Goal: Information Seeking & Learning: Learn about a topic

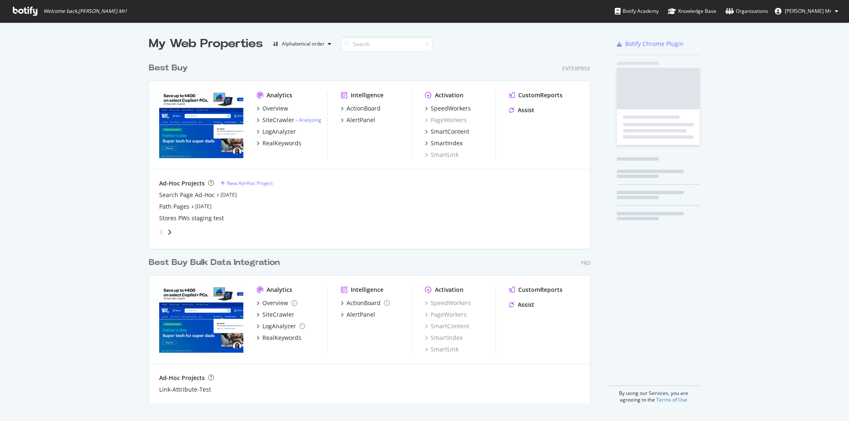
scroll to position [416, 838]
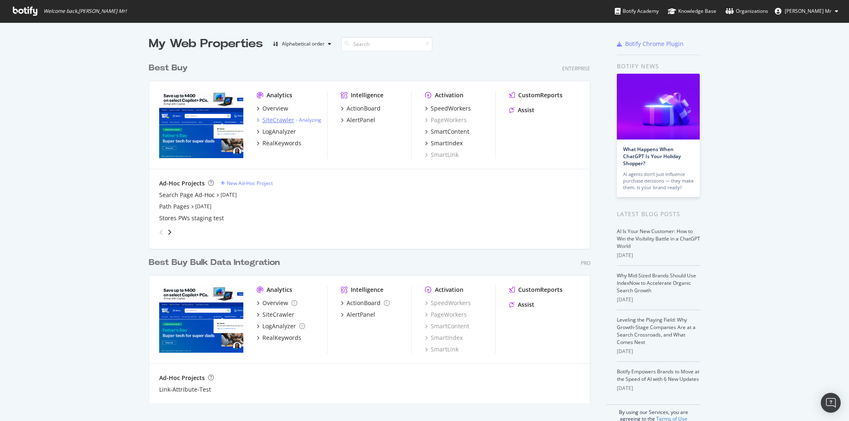
click at [277, 117] on div "SiteCrawler" at bounding box center [278, 120] width 32 height 8
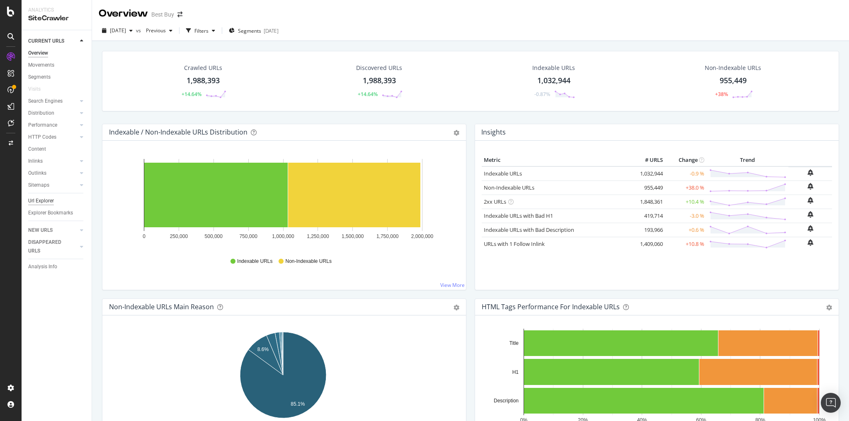
click at [48, 202] on div "Url Explorer" at bounding box center [41, 201] width 26 height 9
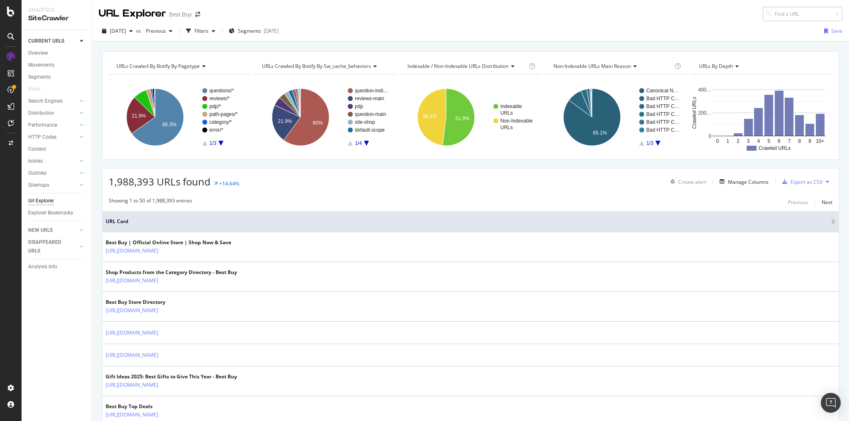
click at [768, 16] on input at bounding box center [802, 14] width 80 height 15
click at [571, 6] on div "URL Explorer Best Buy [URL][DOMAIN_NAME]" at bounding box center [470, 10] width 757 height 21
click at [789, 13] on input "[URL][DOMAIN_NAME]" at bounding box center [802, 14] width 80 height 15
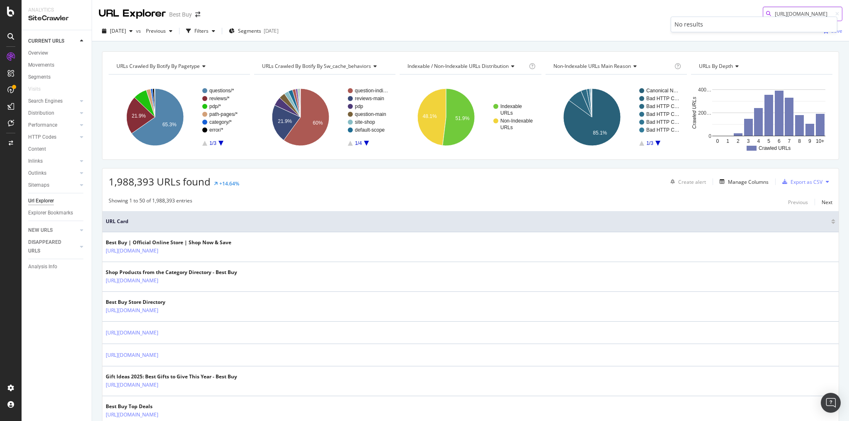
paste input "save-select-apple-tvs"
click at [777, 12] on input "[URL][DOMAIN_NAME]" at bounding box center [802, 14] width 80 height 15
paste input "mac/learn-about-imac-m3/pcmcat1698692814702.c?id=pcmcat1698692814702"
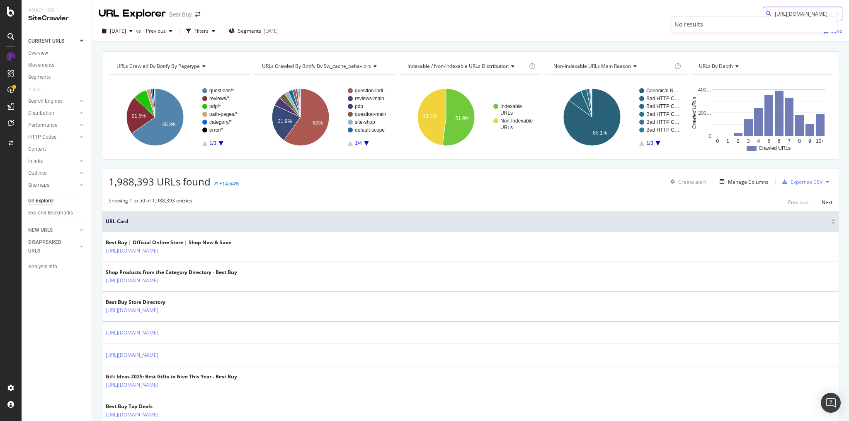
click at [789, 13] on input "[URL][DOMAIN_NAME]" at bounding box center [802, 14] width 80 height 15
paste input "pcmcat172307002967"
type input "pcmcat1723070029672"
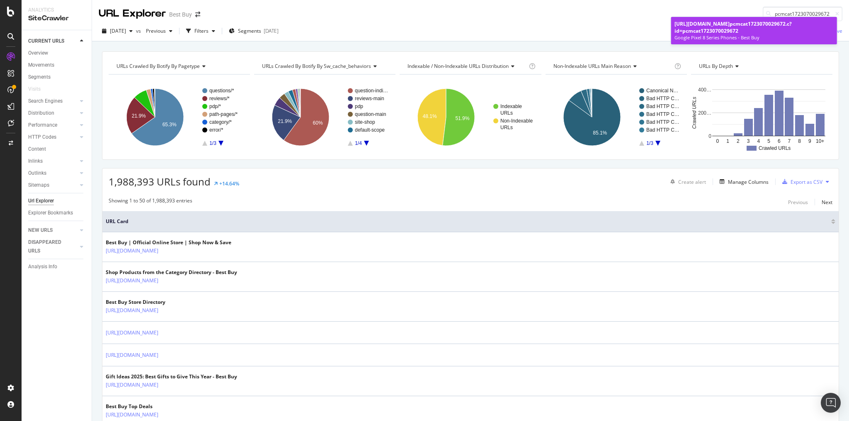
click at [725, 27] on div "[URL][DOMAIN_NAME] pcmcat1723070029672 .c?id=pcmcat1723070029672" at bounding box center [753, 27] width 159 height 14
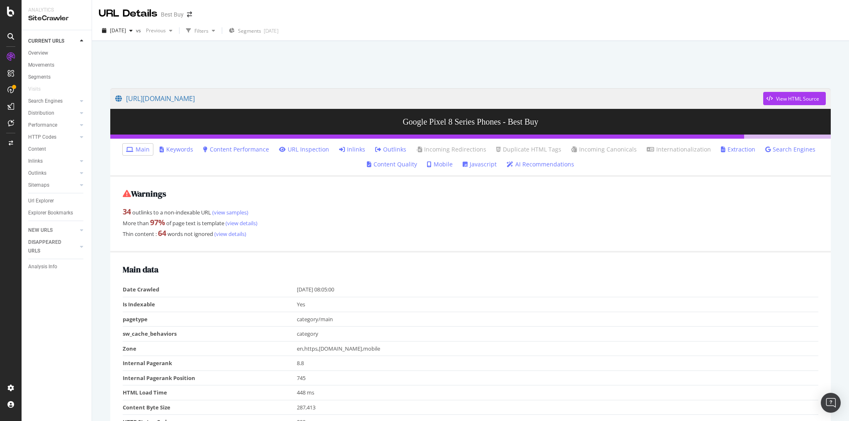
click at [357, 150] on link "Inlinks" at bounding box center [352, 149] width 26 height 8
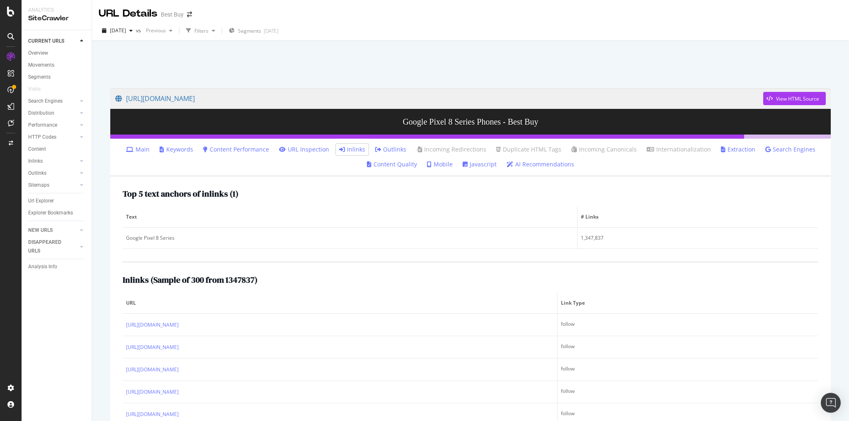
click at [140, 152] on link "Main" at bounding box center [138, 149] width 24 height 8
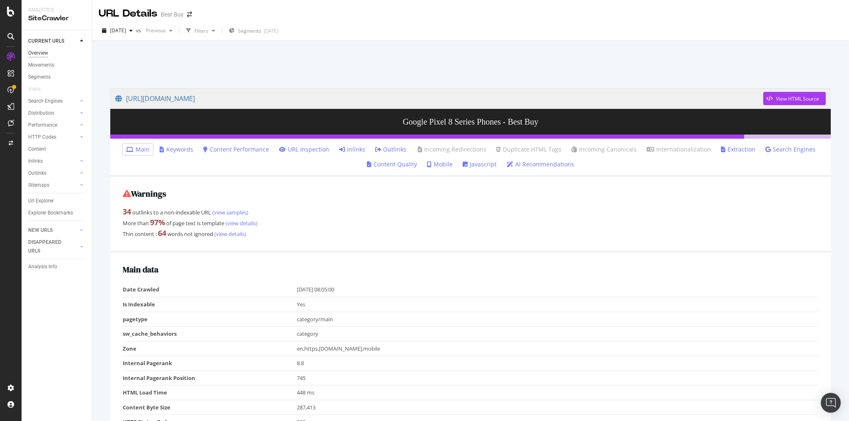
click at [38, 53] on div "Overview" at bounding box center [38, 53] width 20 height 9
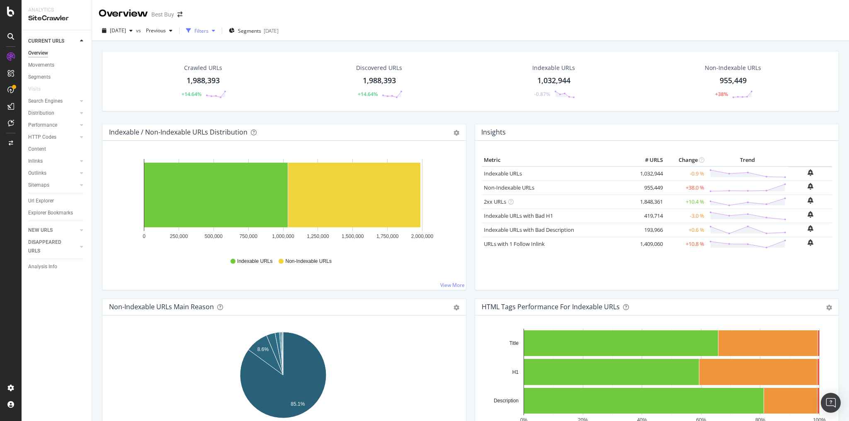
click at [191, 30] on icon "button" at bounding box center [188, 30] width 5 height 5
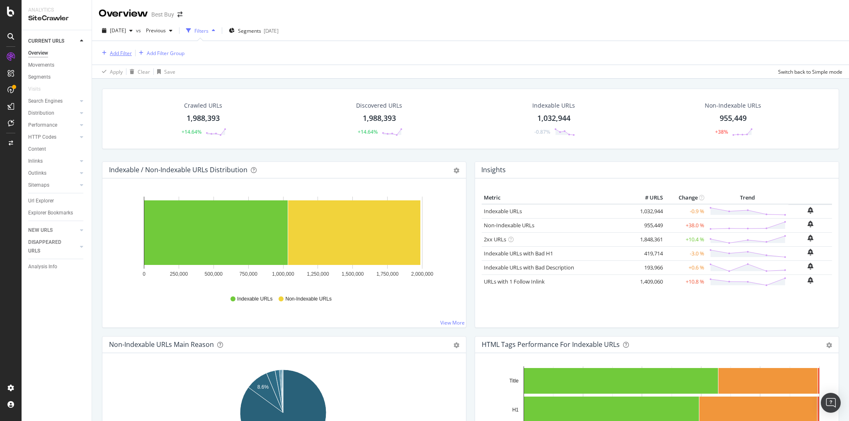
click at [118, 52] on div "Add Filter" at bounding box center [121, 53] width 22 height 7
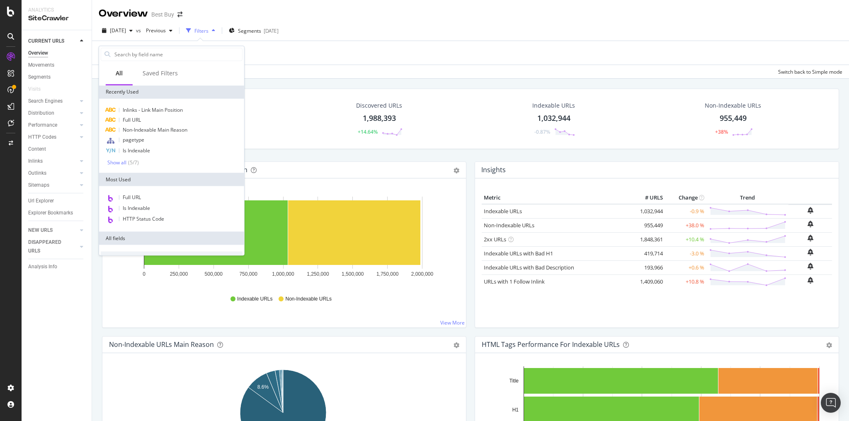
click at [138, 117] on span "Full URL" at bounding box center [132, 119] width 18 height 7
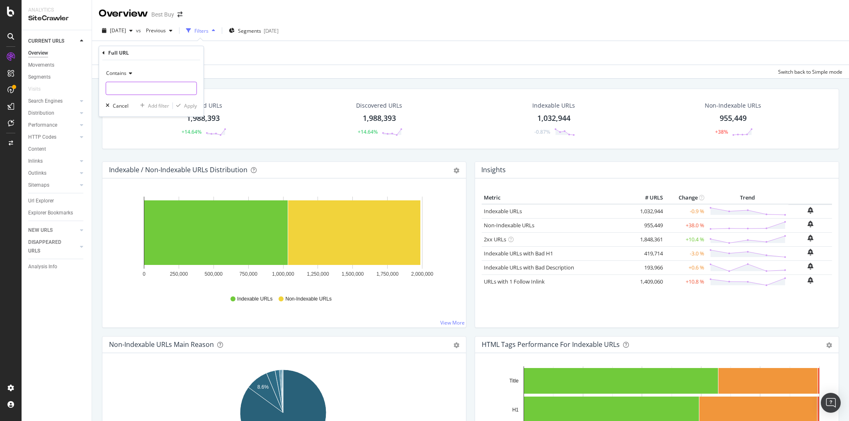
click at [131, 89] on input "text" at bounding box center [151, 88] width 90 height 13
paste input "pcmcat1723070029672"
type input "pcmcat1723070029672"
click at [193, 107] on div "Apply" at bounding box center [190, 105] width 13 height 7
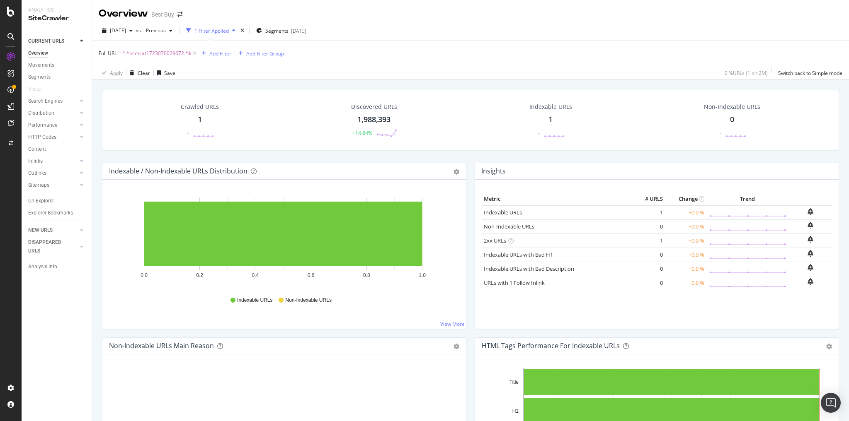
click at [201, 122] on div "Crawled URLs 1 -" at bounding box center [199, 120] width 55 height 43
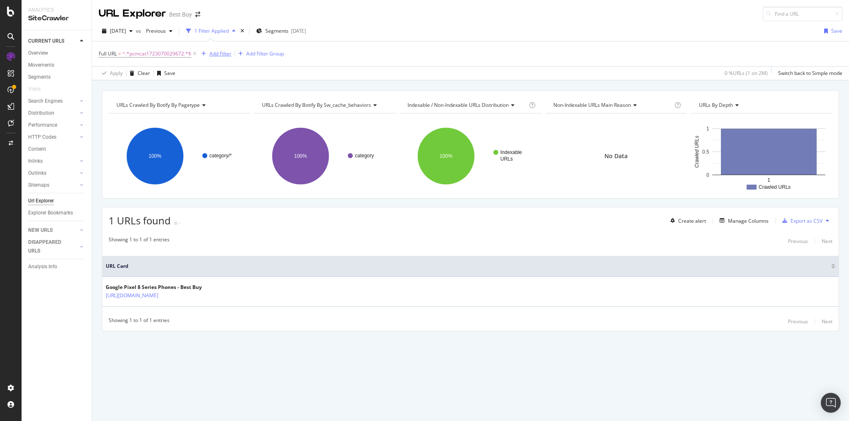
click at [220, 53] on div "Add Filter" at bounding box center [220, 53] width 22 height 7
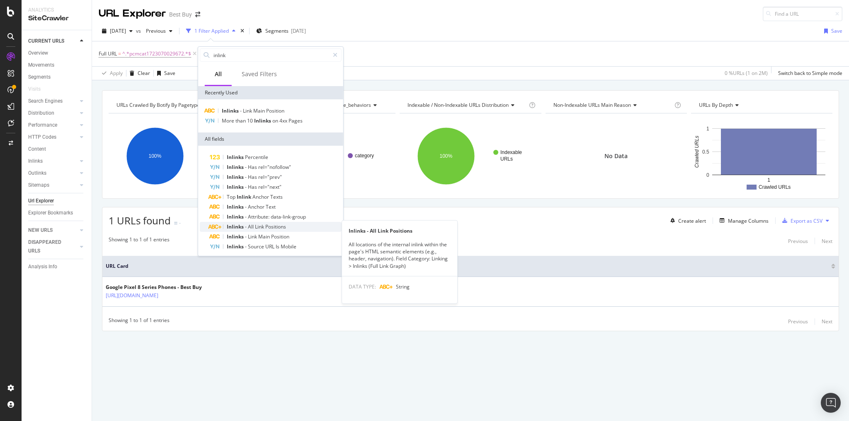
scroll to position [12, 0]
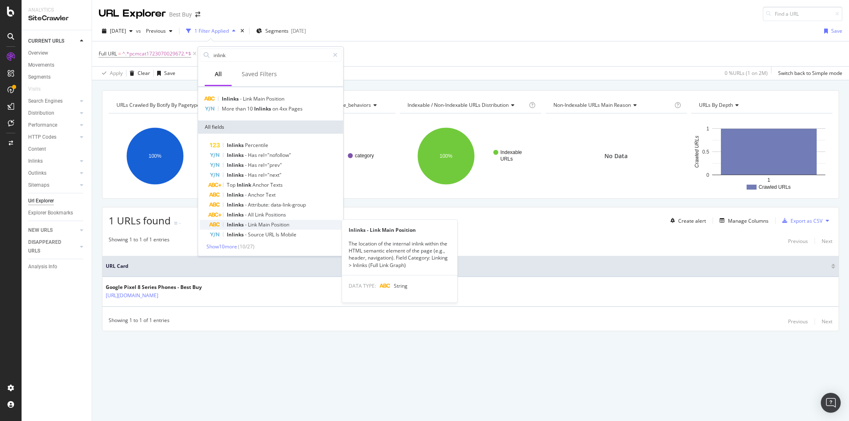
type input "inlink"
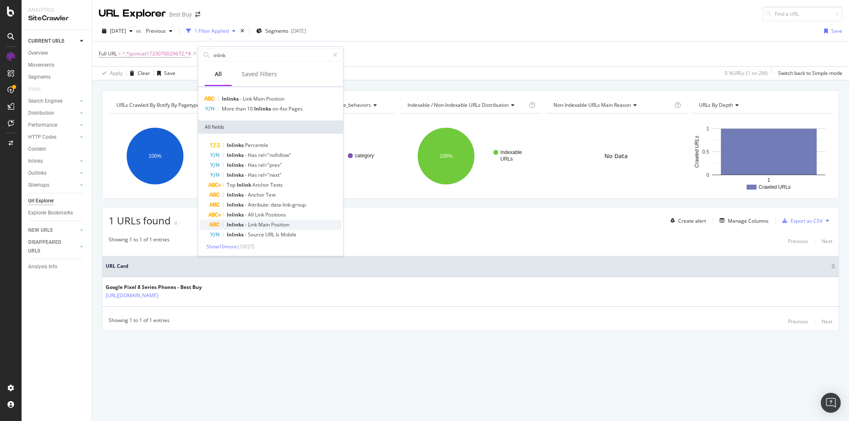
click at [268, 225] on span "Main" at bounding box center [264, 224] width 13 height 7
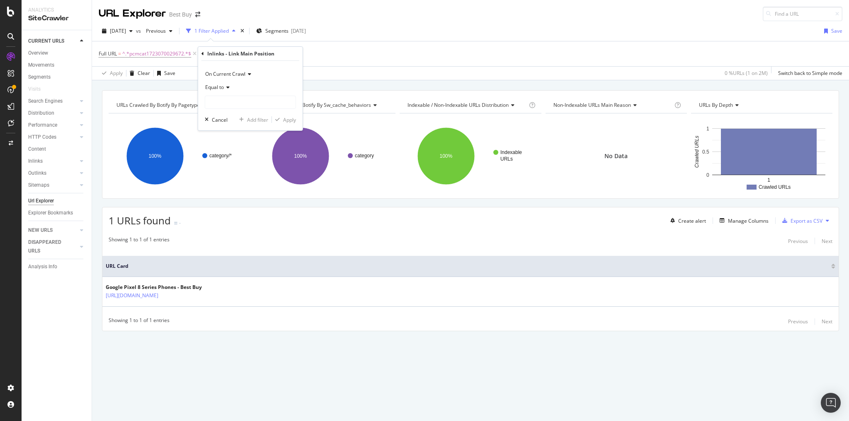
click at [223, 87] on span "Equal to" at bounding box center [214, 87] width 19 height 7
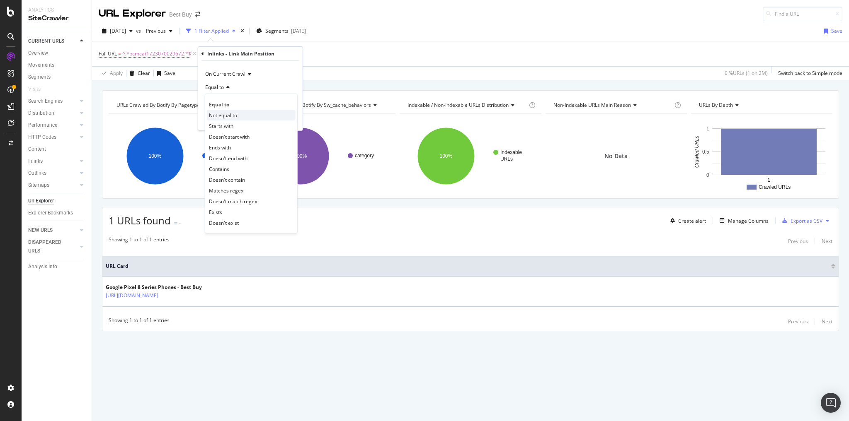
click at [232, 115] on span "Not equal to" at bounding box center [223, 115] width 28 height 7
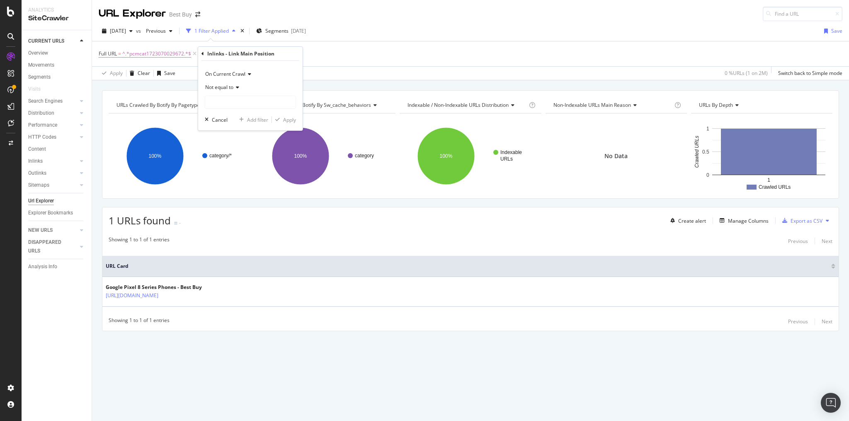
click at [235, 87] on icon at bounding box center [236, 87] width 6 height 5
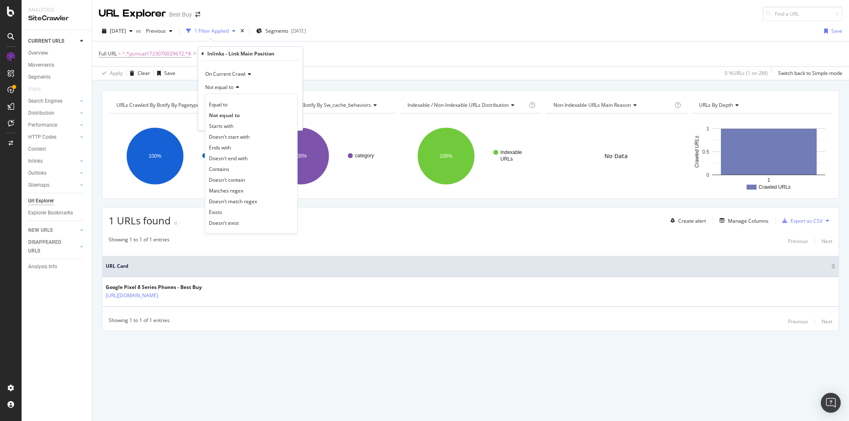
click at [275, 70] on div "On Current Crawl" at bounding box center [250, 74] width 91 height 13
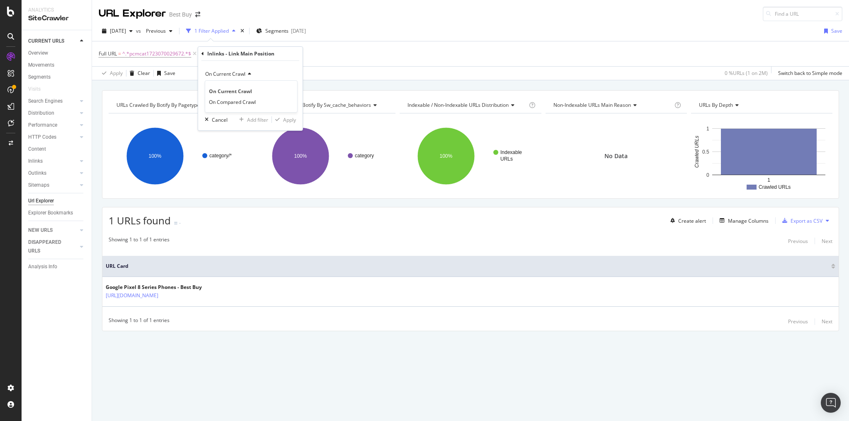
click at [247, 75] on icon at bounding box center [248, 74] width 6 height 5
click at [231, 101] on input "text" at bounding box center [250, 102] width 90 height 13
type input "1"
click at [285, 119] on div "Apply" at bounding box center [289, 119] width 13 height 7
click at [257, 53] on span "Inlinks - Link Main Position" at bounding box center [242, 53] width 60 height 7
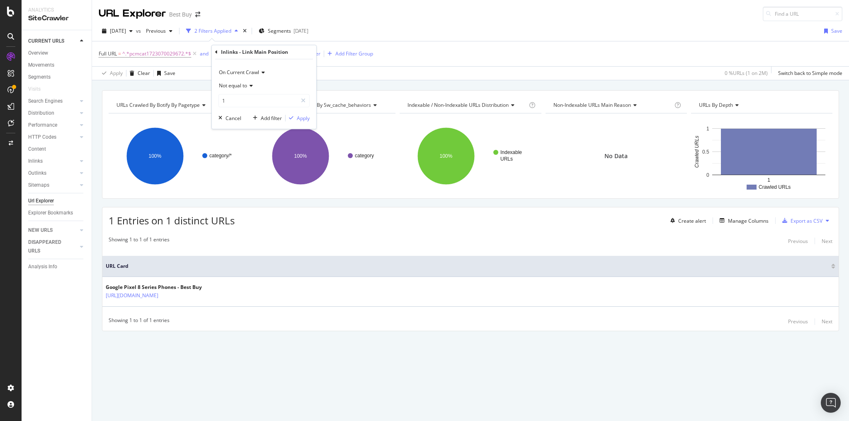
click at [247, 86] on span "Not equal to" at bounding box center [233, 85] width 28 height 7
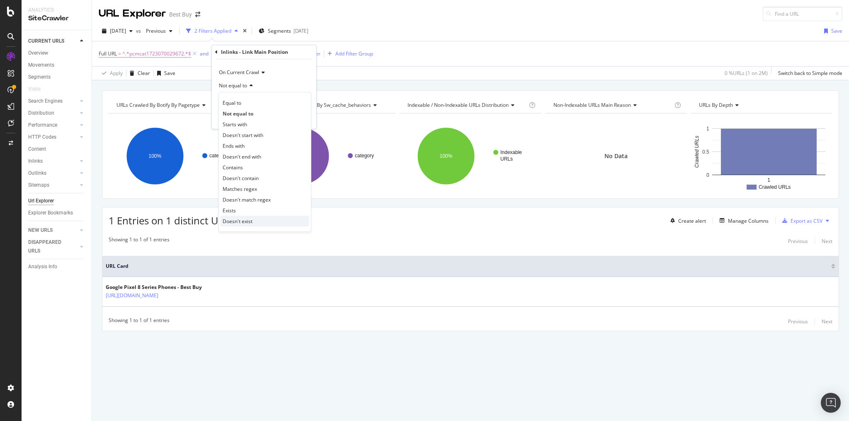
click at [241, 219] on span "Doesn't exist" at bounding box center [238, 221] width 30 height 7
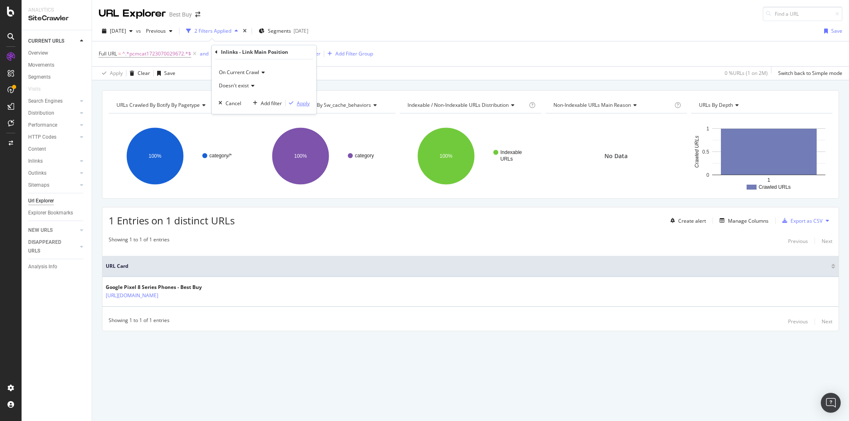
click at [296, 102] on div "button" at bounding box center [290, 103] width 11 height 5
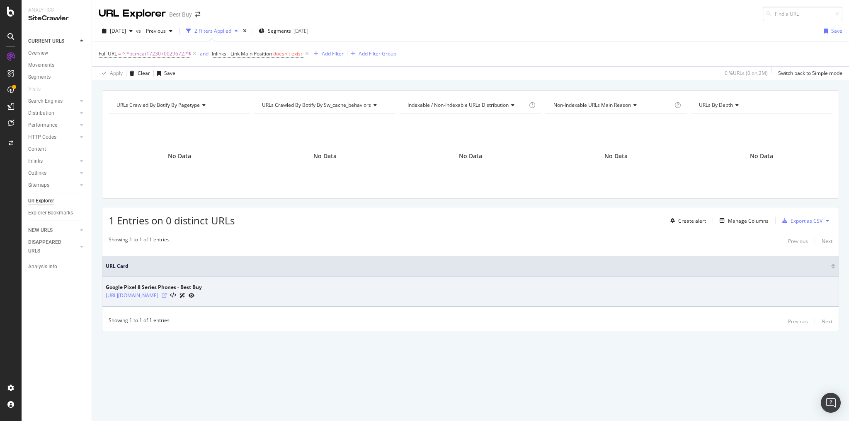
click at [167, 295] on icon at bounding box center [164, 295] width 5 height 5
click at [158, 293] on link "[URL][DOMAIN_NAME]" at bounding box center [132, 296] width 53 height 8
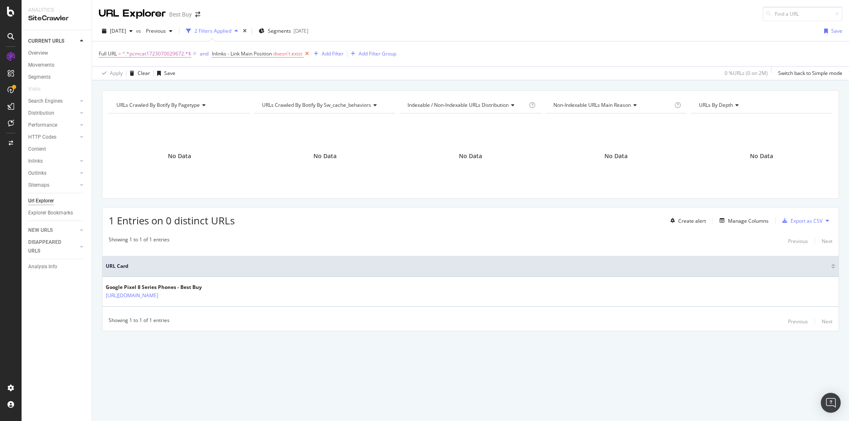
click at [307, 52] on icon at bounding box center [306, 54] width 7 height 8
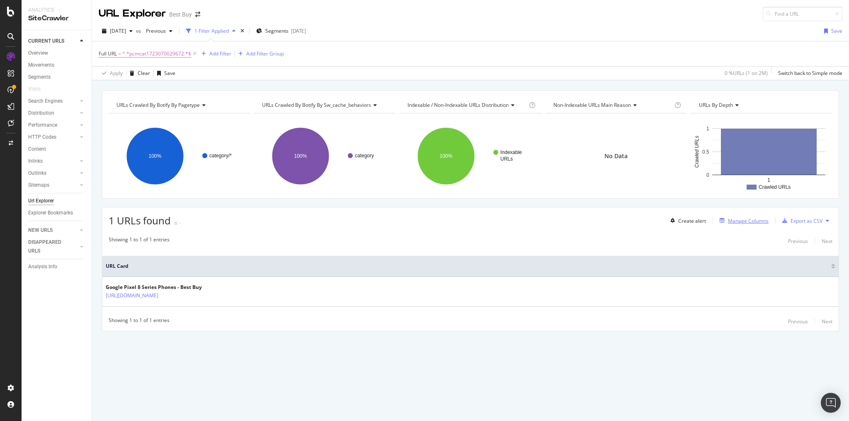
click at [744, 222] on div "Manage Columns" at bounding box center [748, 221] width 41 height 7
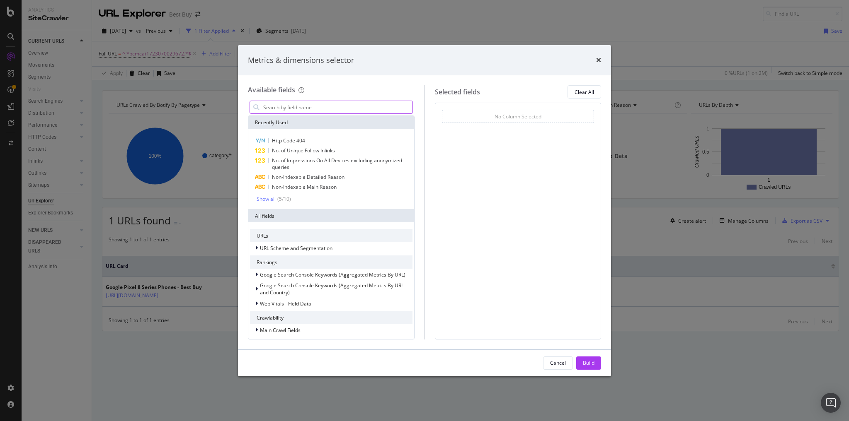
click at [319, 112] on input "modal" at bounding box center [337, 107] width 150 height 12
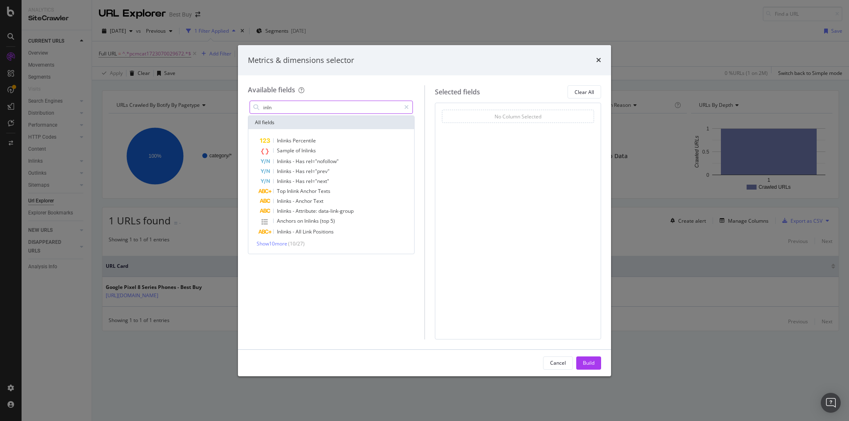
click at [281, 110] on input "inln" at bounding box center [331, 107] width 138 height 12
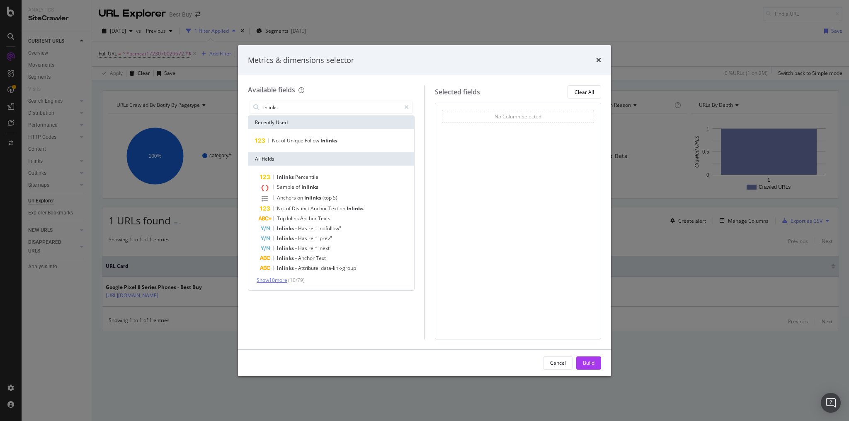
type input "inlinks"
click at [284, 282] on span "Show 10 more" at bounding box center [271, 280] width 31 height 7
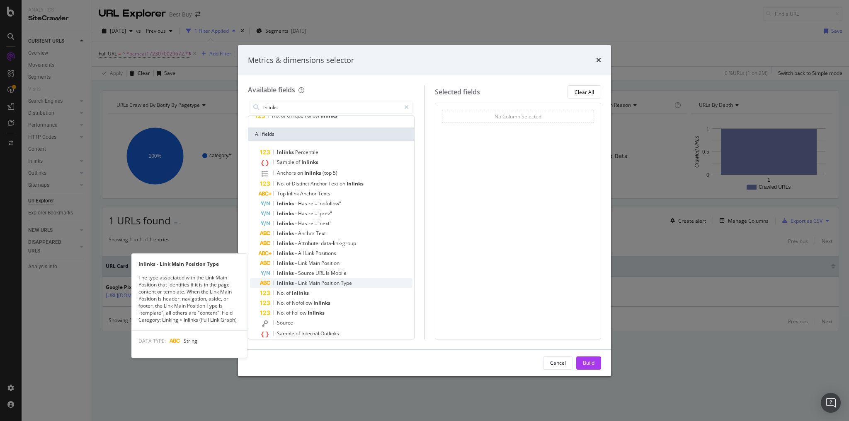
scroll to position [52, 0]
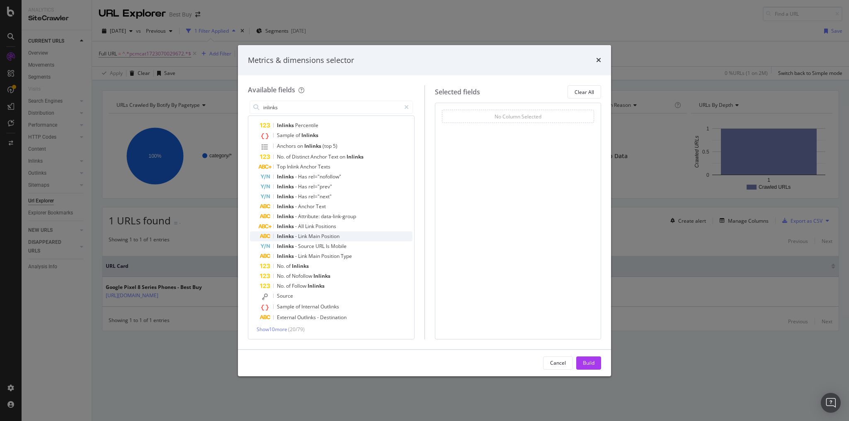
click at [328, 235] on span "Position" at bounding box center [330, 236] width 18 height 7
click at [481, 129] on span "On Current Crawl" at bounding box center [468, 129] width 40 height 7
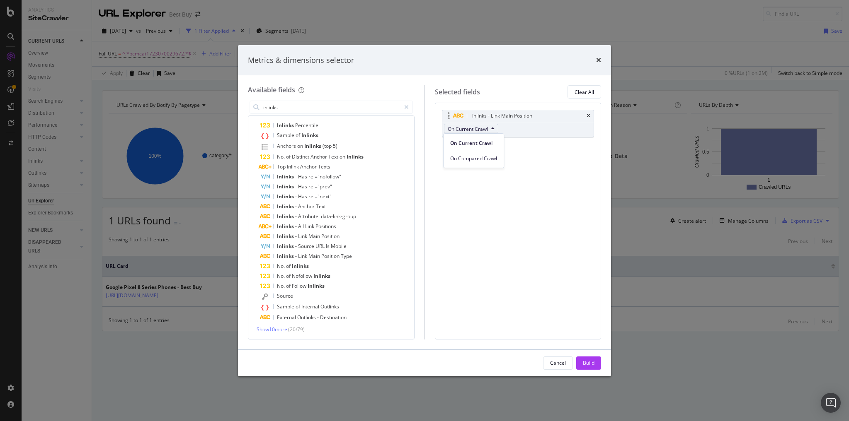
click at [481, 129] on span "On Current Crawl" at bounding box center [468, 129] width 40 height 7
click at [315, 306] on span "Internal" at bounding box center [310, 306] width 19 height 7
click at [493, 129] on icon "modal" at bounding box center [492, 128] width 3 height 5
click at [582, 363] on button "Build" at bounding box center [588, 363] width 25 height 13
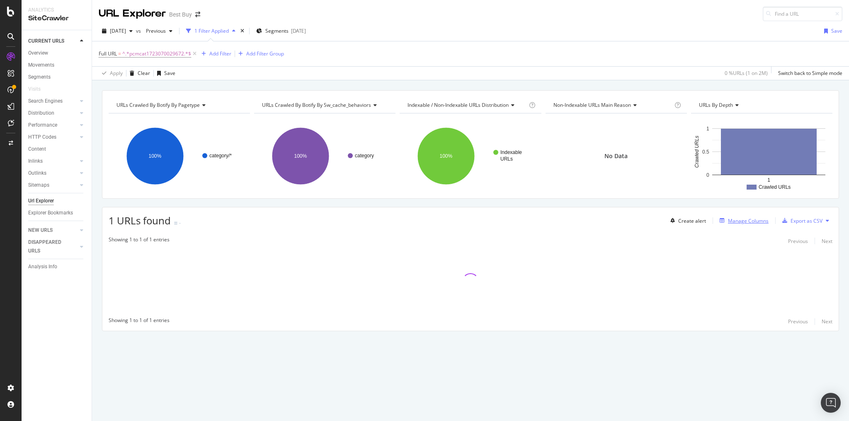
click at [733, 220] on div "Manage Columns" at bounding box center [748, 221] width 41 height 7
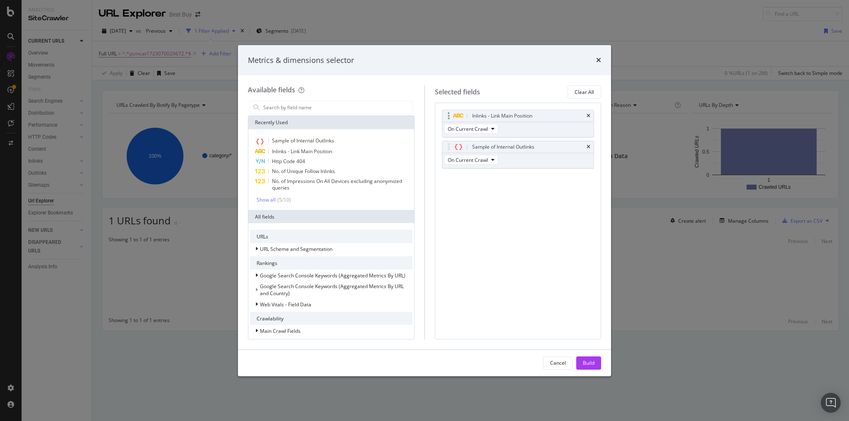
drag, startPoint x: 587, startPoint y: 147, endPoint x: 587, endPoint y: 131, distance: 15.7
click at [587, 145] on icon "times" at bounding box center [588, 147] width 4 height 5
click at [588, 117] on icon "times" at bounding box center [588, 116] width 4 height 5
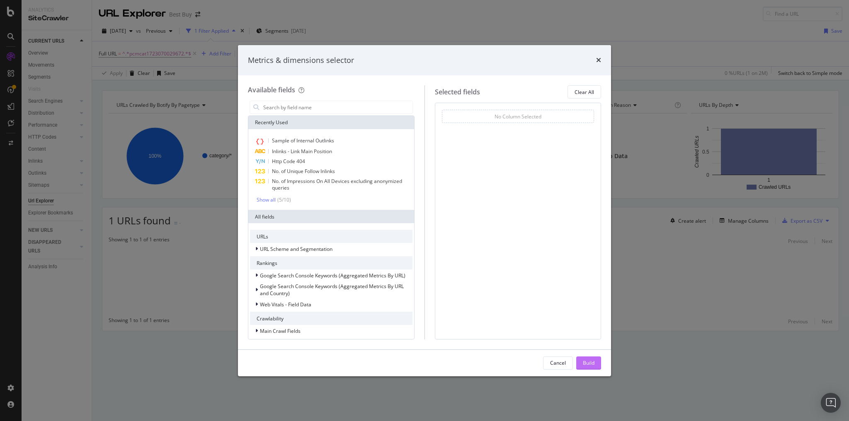
click at [583, 358] on div "Build" at bounding box center [589, 363] width 12 height 12
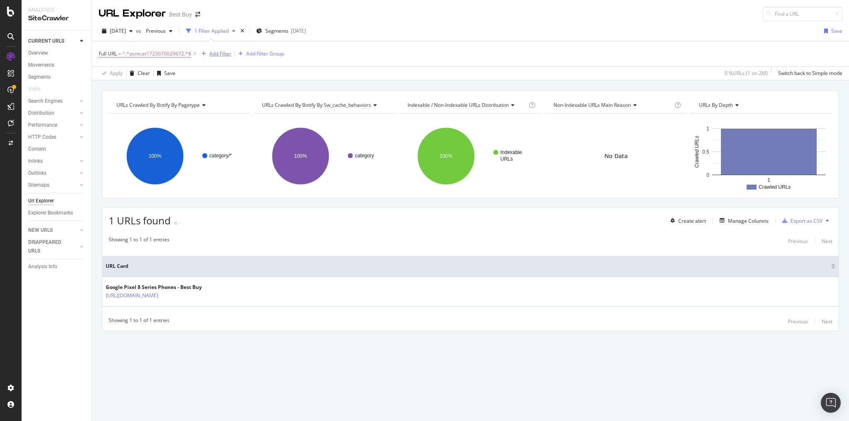
click at [216, 53] on div "Add Filter" at bounding box center [220, 53] width 22 height 7
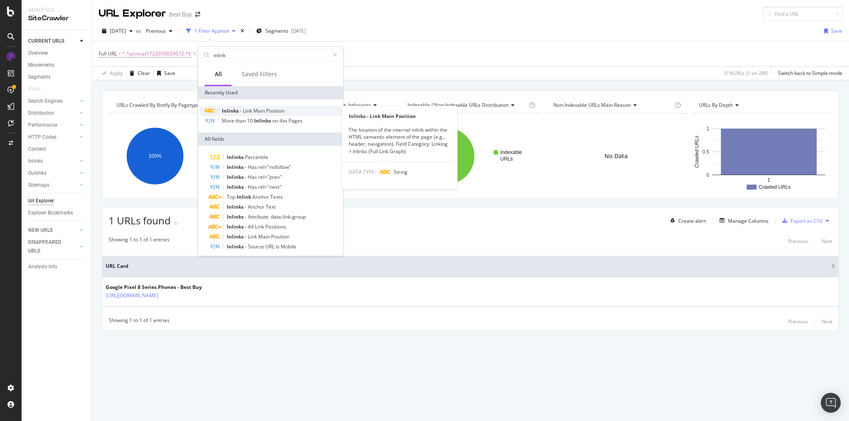
click at [244, 110] on span "Link" at bounding box center [248, 110] width 10 height 7
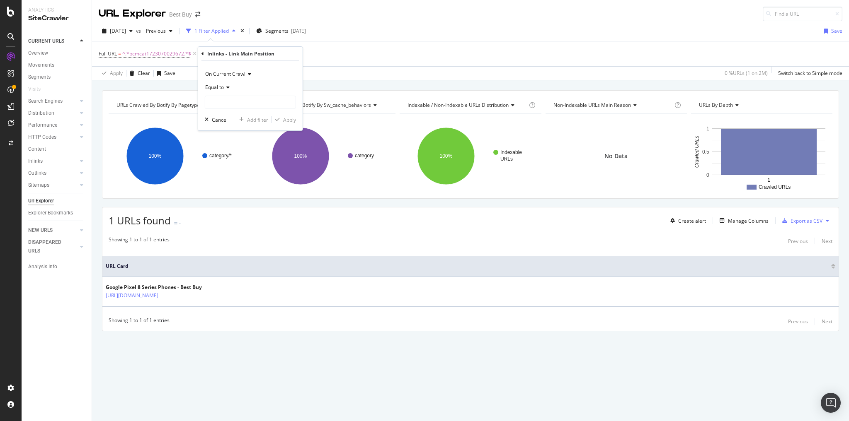
click at [223, 87] on span "Equal to" at bounding box center [214, 87] width 19 height 7
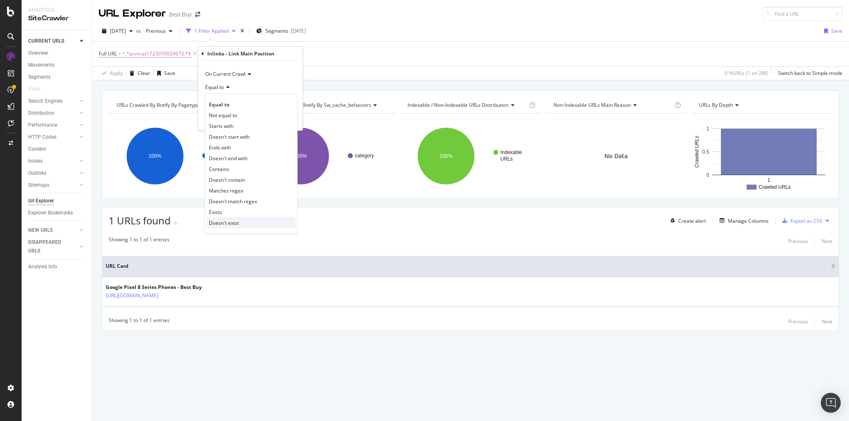
click at [231, 218] on div "Doesn't exist" at bounding box center [251, 223] width 89 height 11
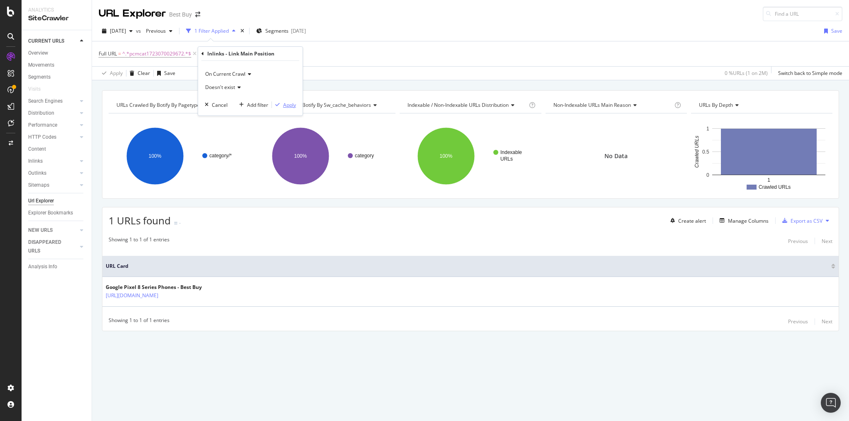
click at [289, 105] on div "Apply" at bounding box center [289, 105] width 13 height 7
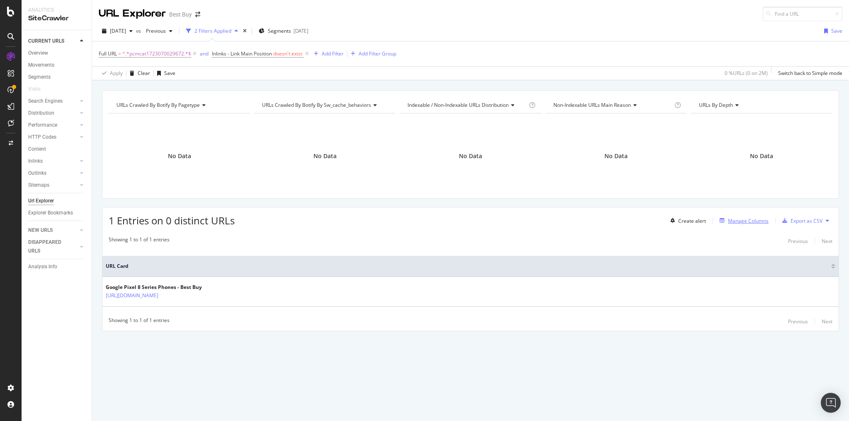
click at [748, 220] on div "Manage Columns" at bounding box center [748, 221] width 41 height 7
click at [737, 219] on div "Manage Columns" at bounding box center [748, 221] width 41 height 7
click at [731, 219] on div "Manage Columns" at bounding box center [748, 221] width 41 height 7
click at [733, 219] on div "Manage Columns" at bounding box center [748, 221] width 41 height 7
click at [745, 219] on div "Manage Columns" at bounding box center [748, 221] width 41 height 7
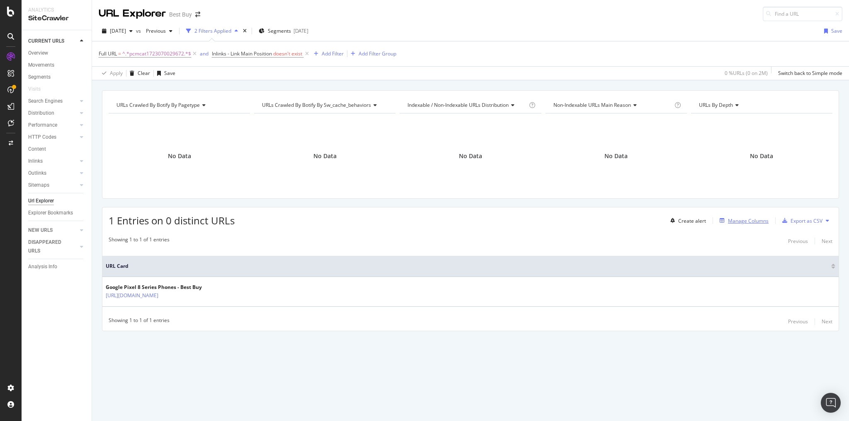
click at [738, 218] on div "Manage Columns" at bounding box center [748, 221] width 41 height 7
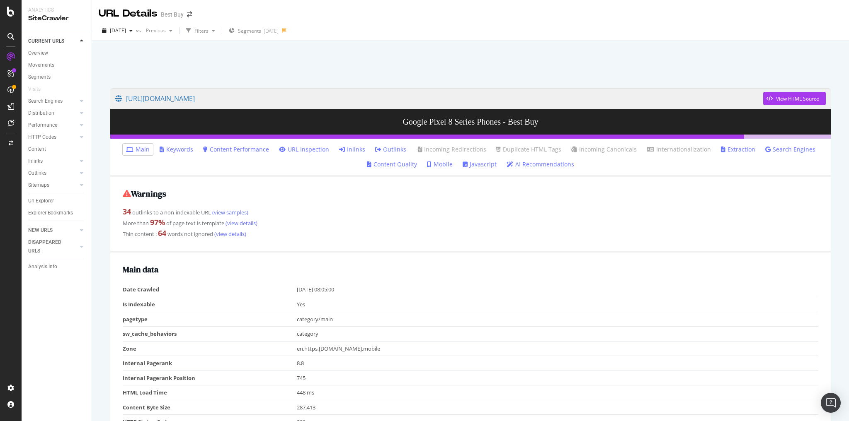
click at [353, 149] on link "Inlinks" at bounding box center [352, 149] width 26 height 8
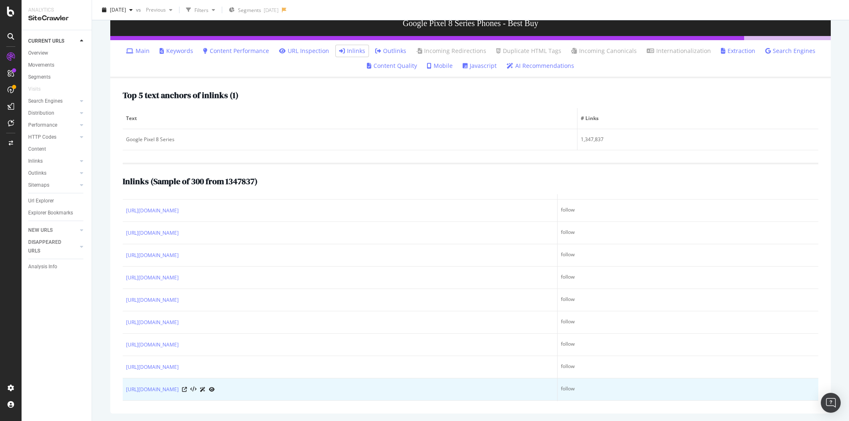
scroll to position [5602, 0]
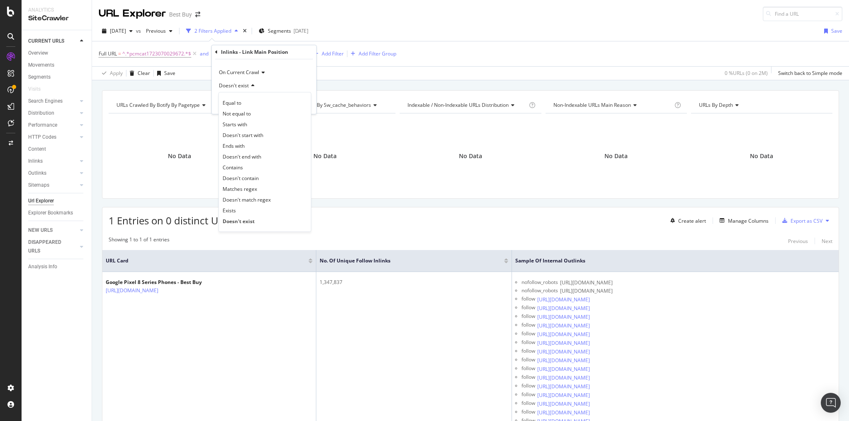
click at [257, 175] on span "Doesn't contain" at bounding box center [241, 178] width 36 height 7
click at [232, 102] on input "text" at bounding box center [264, 100] width 90 height 13
click at [247, 87] on span "Doesn't contain" at bounding box center [237, 85] width 36 height 7
click at [244, 223] on span "Doesn't exist" at bounding box center [238, 221] width 30 height 7
click at [249, 88] on icon at bounding box center [252, 85] width 6 height 5
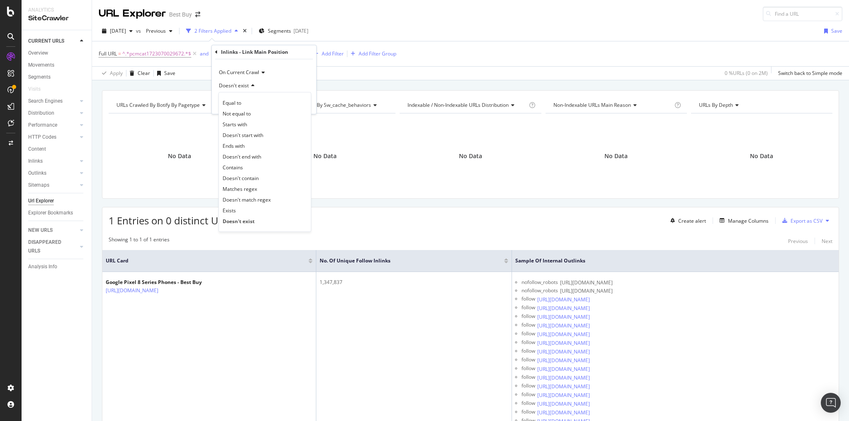
click at [249, 90] on div "Doesn't exist" at bounding box center [263, 85] width 91 height 13
click at [295, 102] on div "button" at bounding box center [290, 103] width 11 height 5
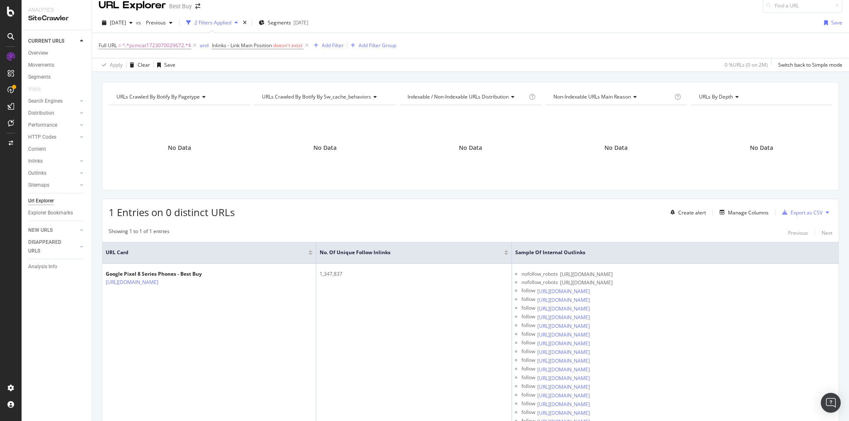
scroll to position [12, 0]
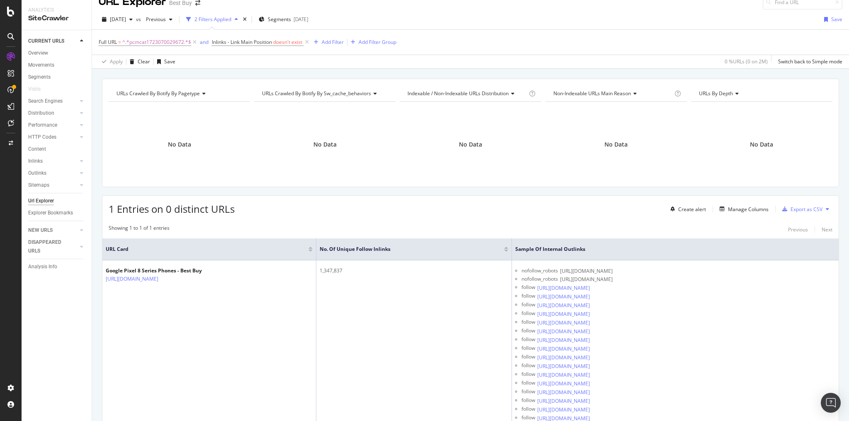
click at [733, 206] on div "Manage Columns" at bounding box center [748, 209] width 41 height 7
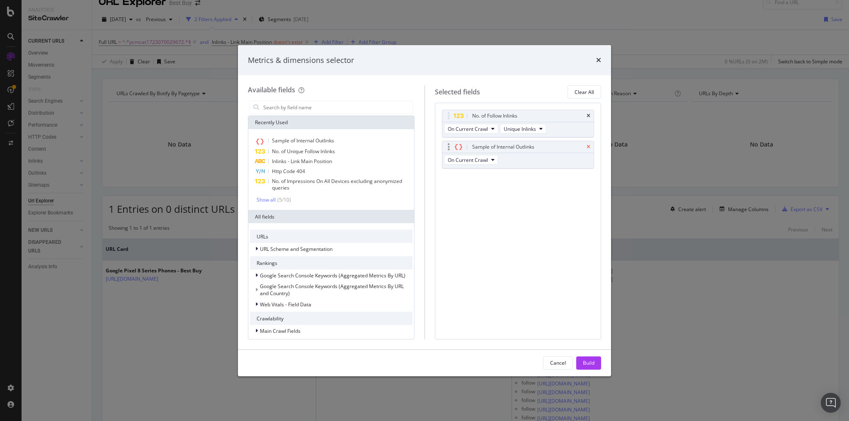
click at [588, 146] on icon "times" at bounding box center [588, 147] width 4 height 5
click at [591, 360] on div "Build" at bounding box center [589, 363] width 12 height 7
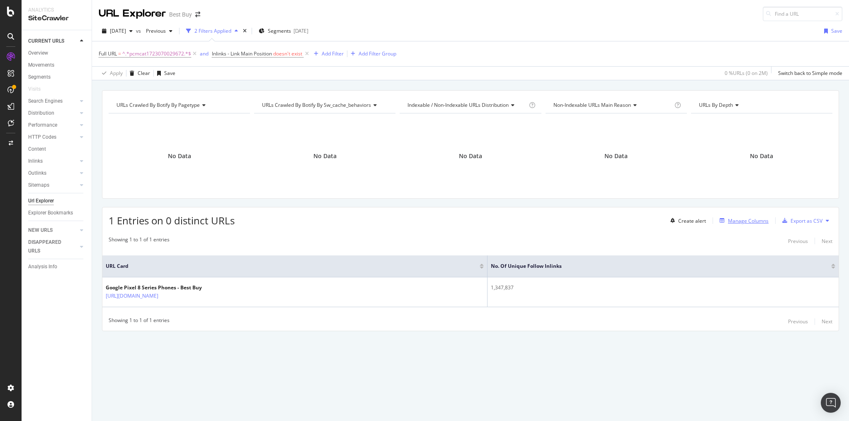
click at [726, 219] on div "button" at bounding box center [722, 220] width 12 height 5
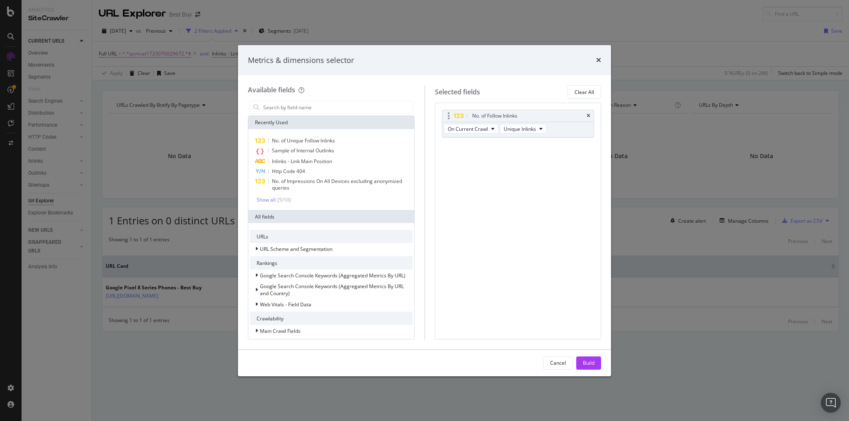
click at [592, 118] on div "No. of Follow Inlinks" at bounding box center [518, 116] width 152 height 12
click at [590, 115] on icon "times" at bounding box center [588, 116] width 4 height 5
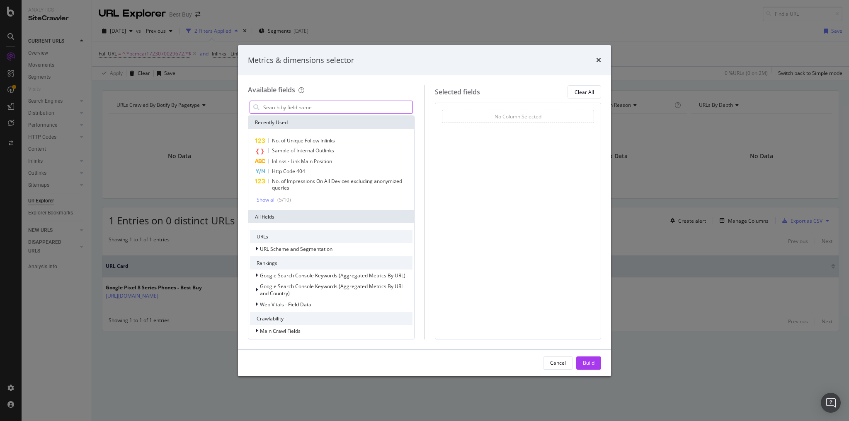
click at [294, 108] on input "modal" at bounding box center [337, 107] width 150 height 12
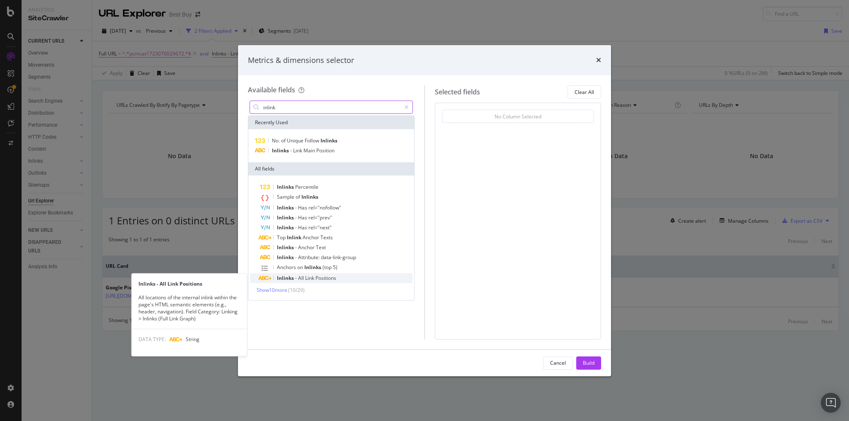
type input "inlink"
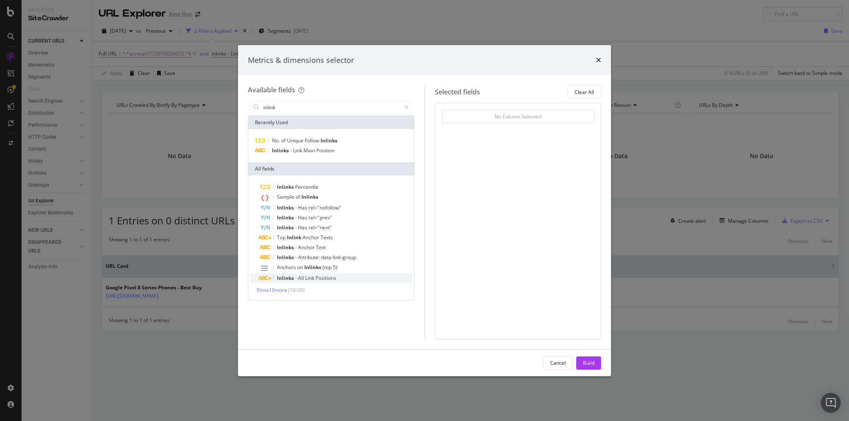
click at [320, 279] on span "Positions" at bounding box center [325, 278] width 21 height 7
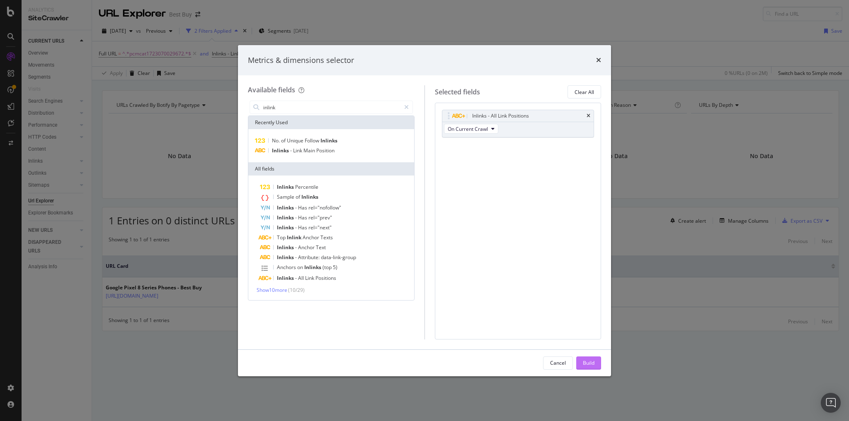
click at [590, 361] on div "Build" at bounding box center [589, 363] width 12 height 7
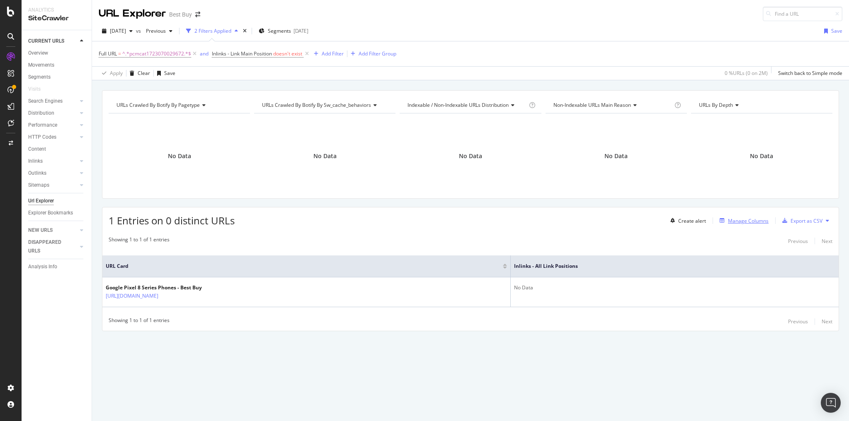
click at [746, 219] on div "Manage Columns" at bounding box center [748, 221] width 41 height 7
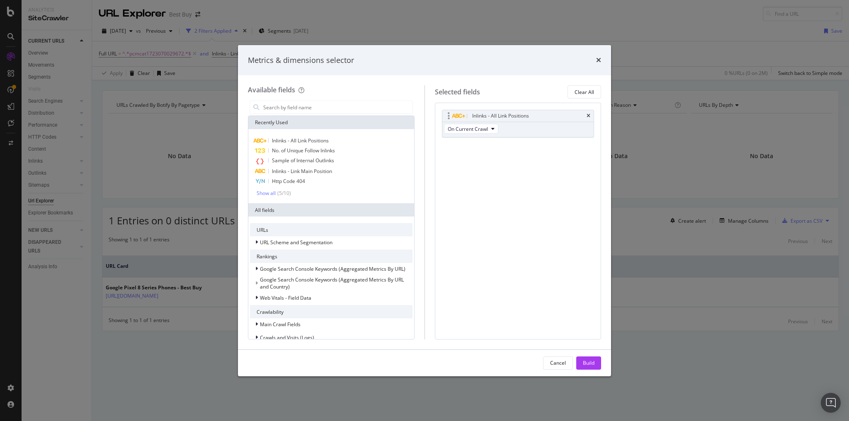
click at [585, 116] on div "Inlinks - All Link Positions" at bounding box center [518, 116] width 152 height 12
click at [306, 111] on input "modal" at bounding box center [337, 107] width 150 height 12
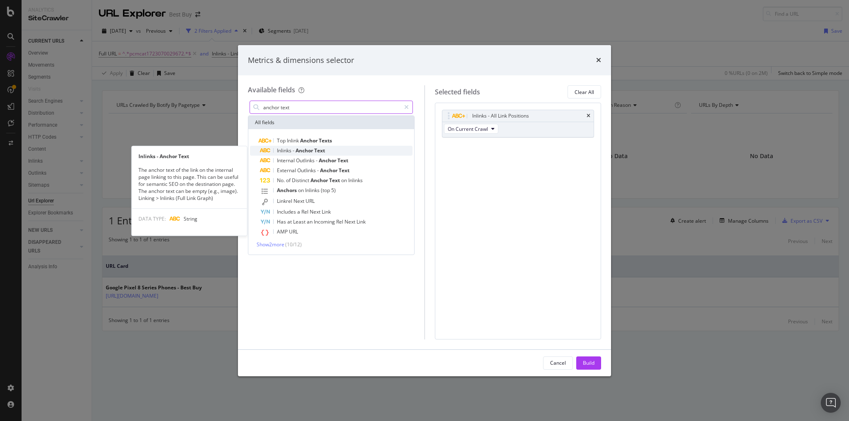
type input "anchor text"
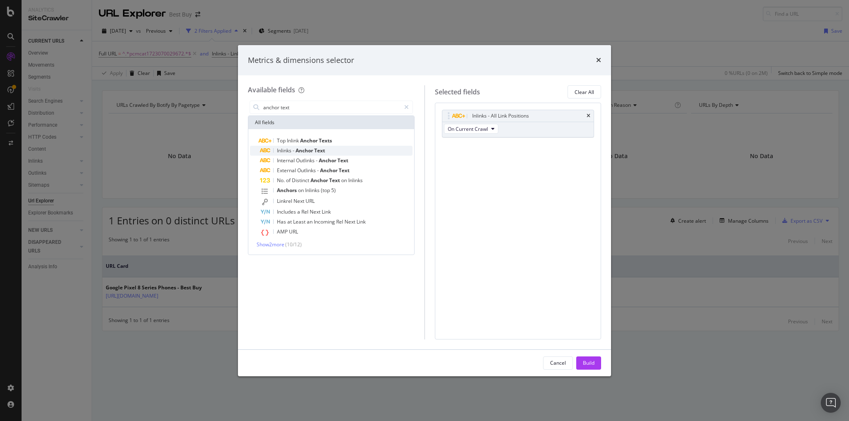
click at [305, 153] on span "Anchor" at bounding box center [304, 150] width 19 height 7
click at [588, 116] on icon "times" at bounding box center [588, 116] width 4 height 5
click at [595, 361] on button "Build" at bounding box center [588, 363] width 25 height 13
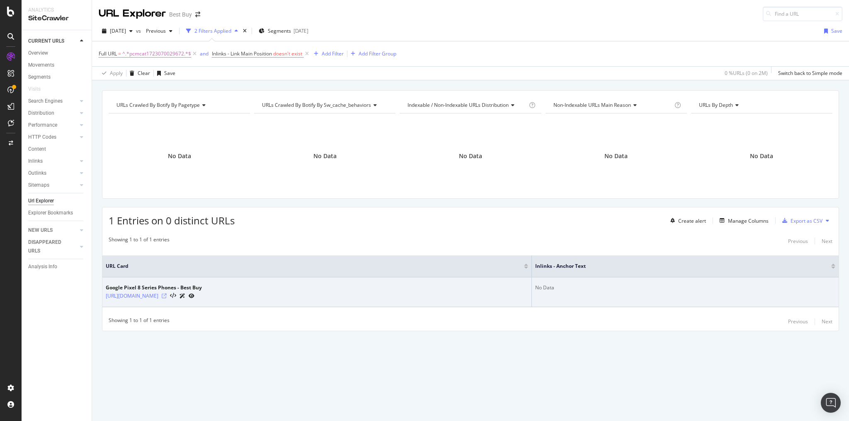
click at [167, 295] on icon at bounding box center [164, 296] width 5 height 5
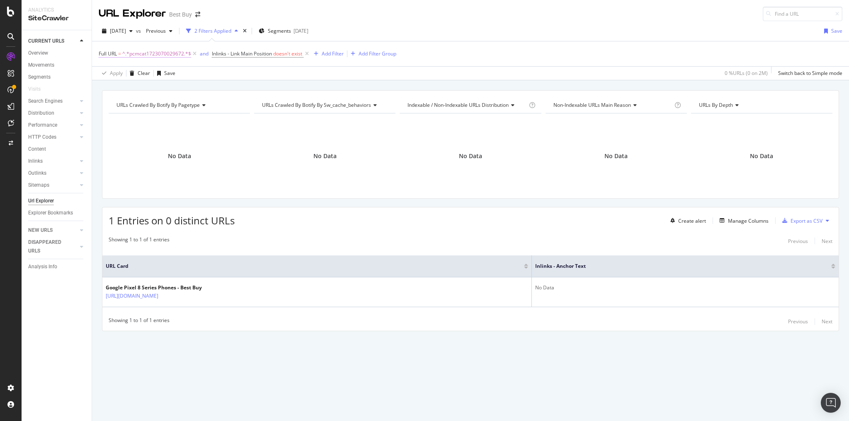
click at [168, 52] on span "^.*pcmcat1723070029672.*$" at bounding box center [156, 54] width 69 height 12
click at [166, 87] on input "pcmcat1723070029672" at bounding box center [145, 87] width 78 height 13
paste input "https://www.bestbuy.com/site/google-pixel-cell-phones/google-pixel-8-series/pcm…"
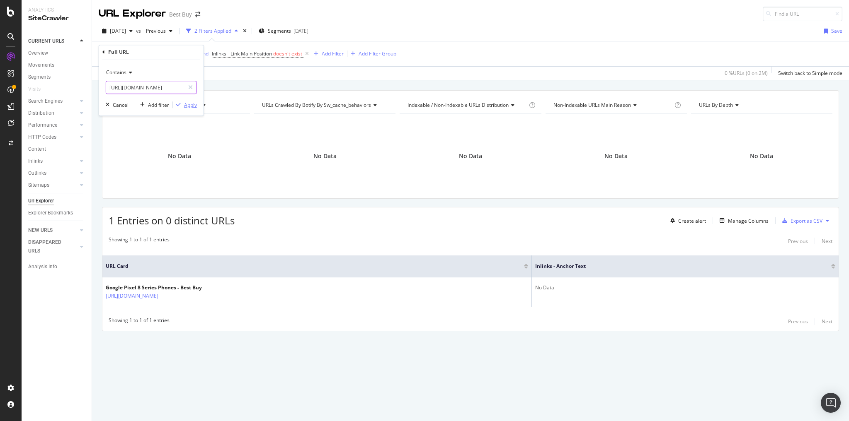
type input "[URL][DOMAIN_NAME]"
click at [194, 106] on div "Apply" at bounding box center [190, 105] width 13 height 7
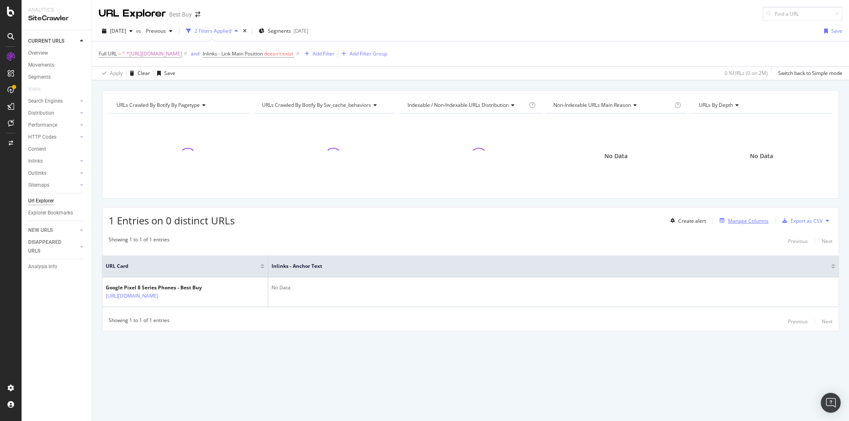
click at [750, 218] on div "Manage Columns" at bounding box center [748, 221] width 41 height 7
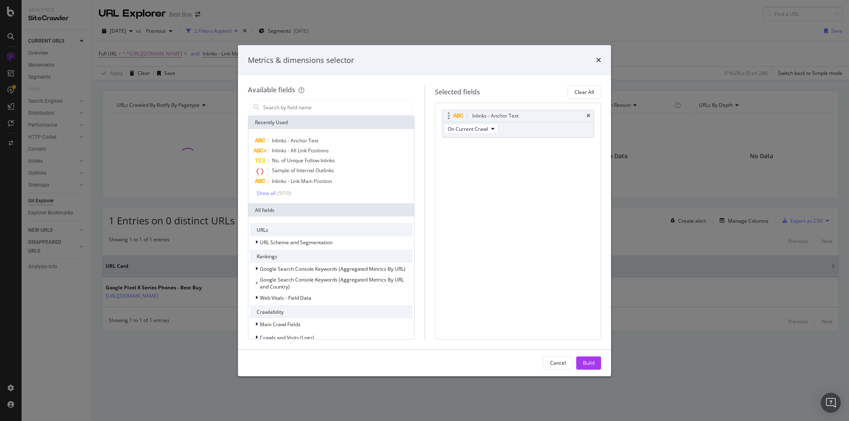
click at [591, 117] on div "Inlinks - Anchor Text" at bounding box center [518, 116] width 152 height 12
click at [588, 115] on icon "times" at bounding box center [588, 116] width 4 height 5
click at [271, 196] on div "Show all" at bounding box center [265, 194] width 19 height 6
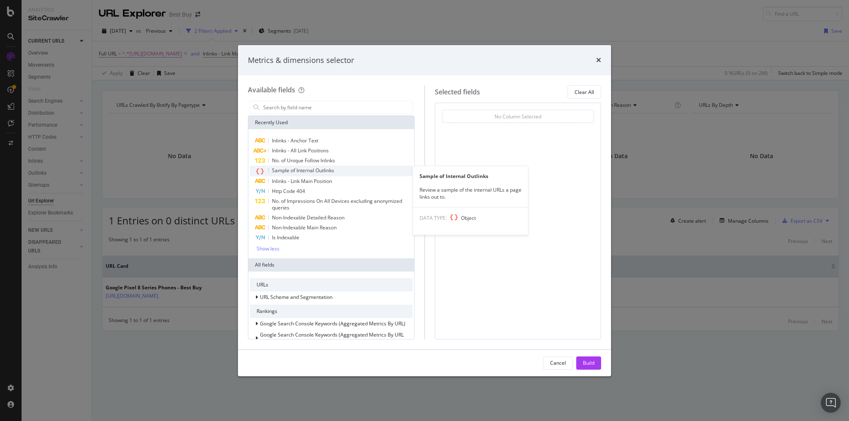
click at [318, 170] on span "Sample of Internal Outlinks" at bounding box center [303, 170] width 62 height 7
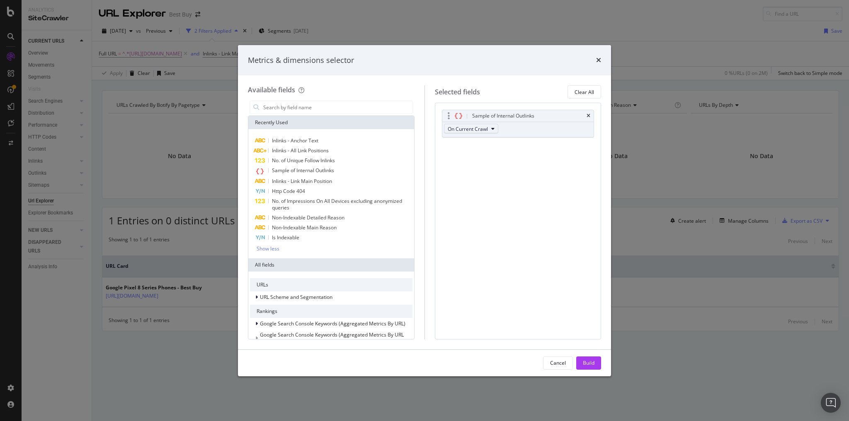
click at [462, 128] on span "On Current Crawl" at bounding box center [468, 129] width 40 height 7
click at [469, 119] on div "modal" at bounding box center [461, 116] width 17 height 8
click at [449, 115] on div "modal" at bounding box center [449, 116] width 10 height 8
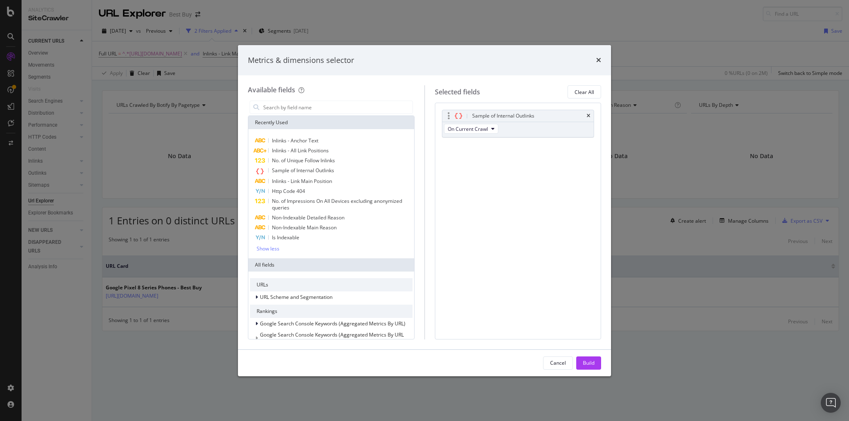
click at [449, 115] on div "modal" at bounding box center [449, 116] width 10 height 8
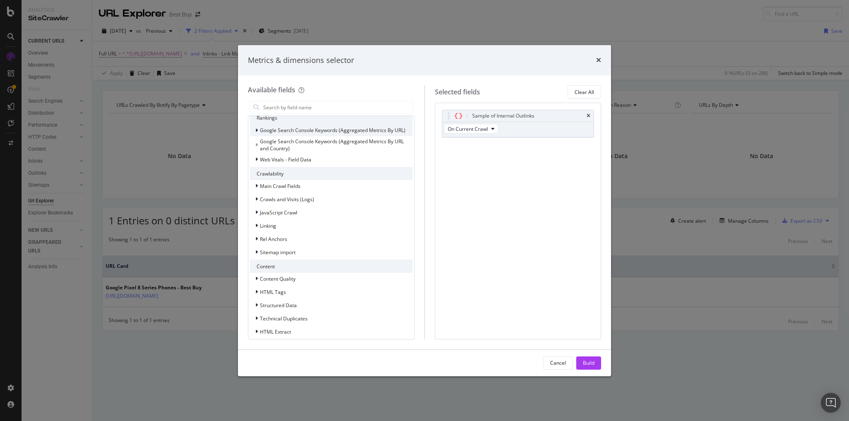
scroll to position [199, 0]
click at [260, 220] on span "Linking" at bounding box center [268, 220] width 16 height 7
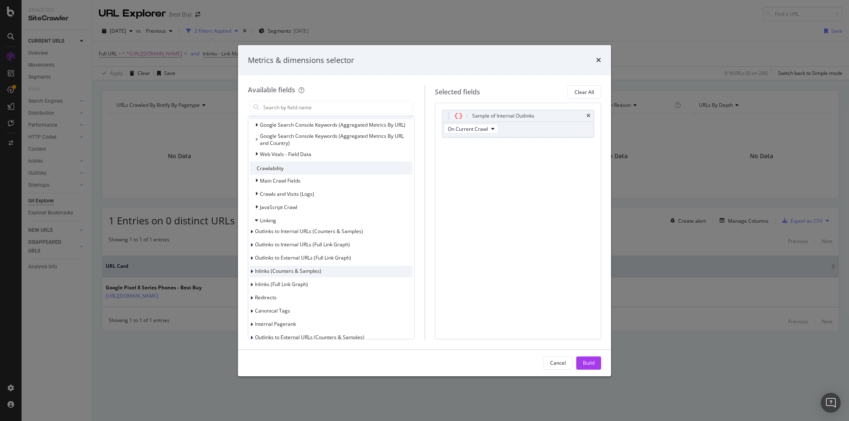
click at [255, 270] on div "modal" at bounding box center [252, 272] width 5 height 8
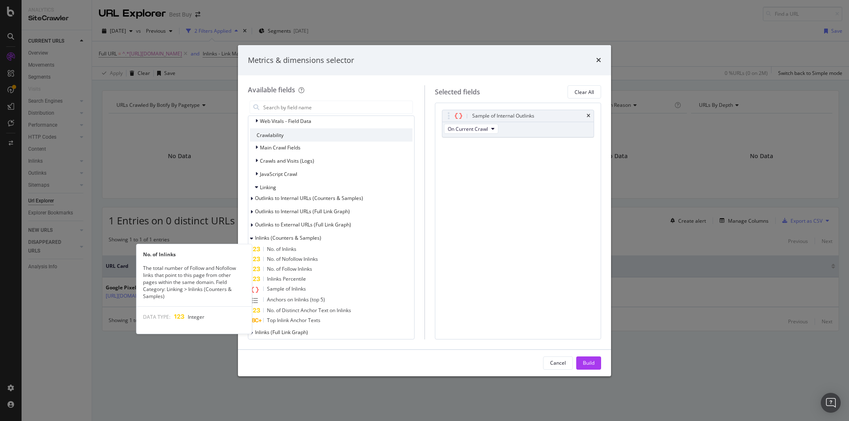
scroll to position [265, 0]
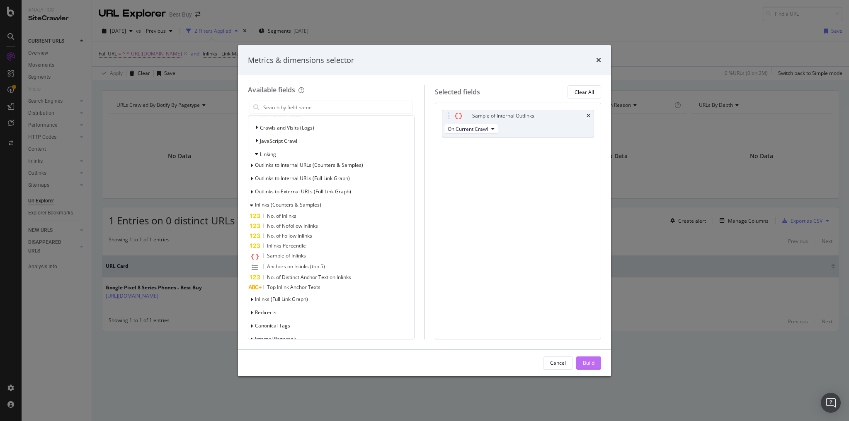
click at [588, 365] on div "Build" at bounding box center [589, 363] width 12 height 7
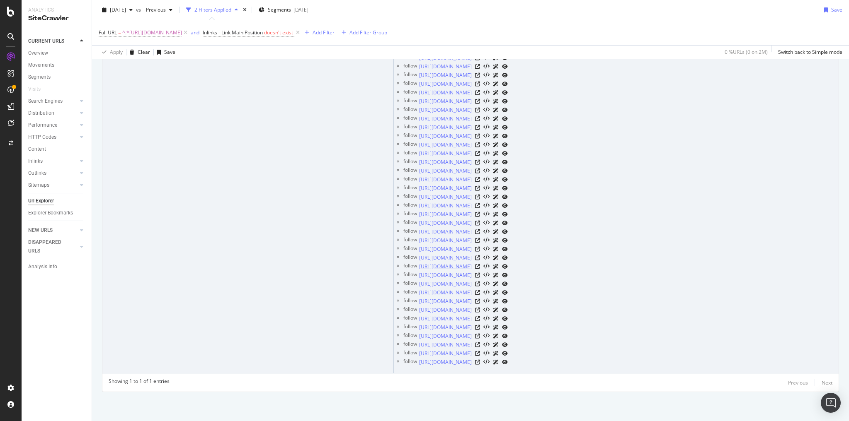
scroll to position [450, 0]
